Goal: Go to known website: Access a specific website the user already knows

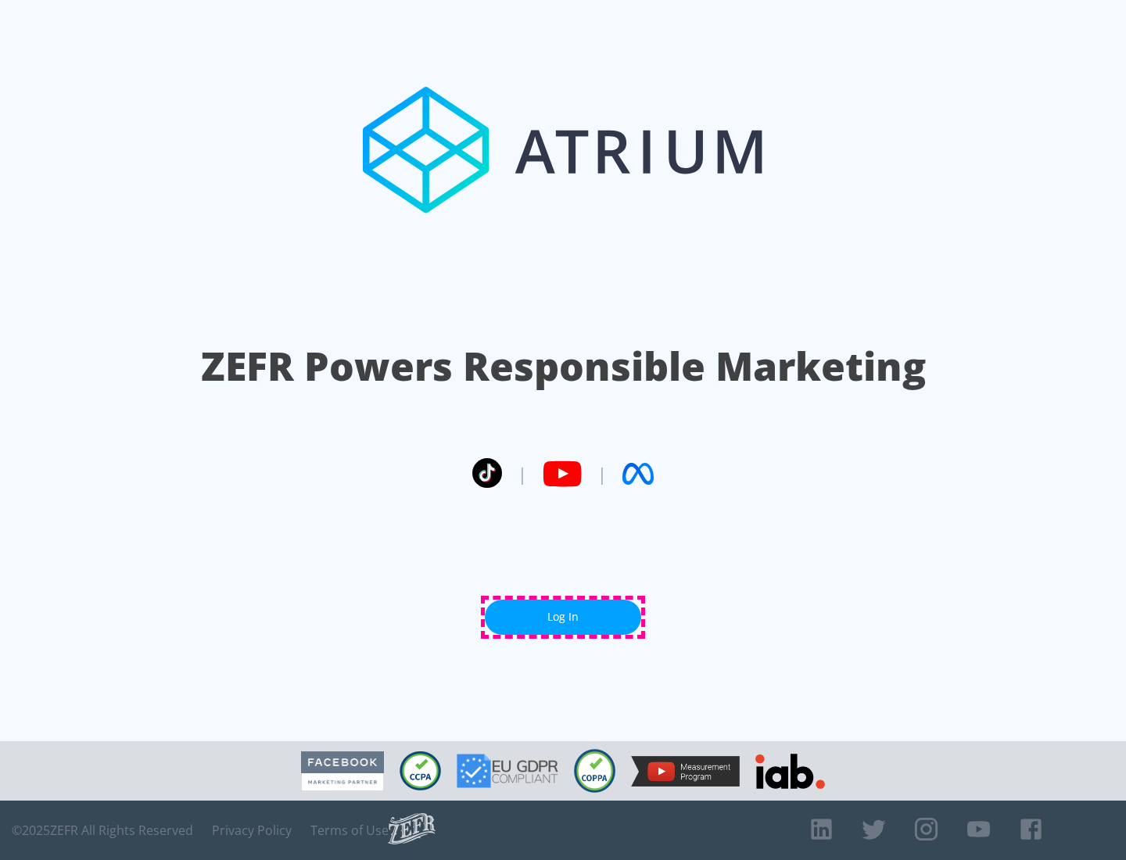
click at [563, 617] on link "Log In" at bounding box center [563, 617] width 156 height 35
